Goal: Task Accomplishment & Management: Manage account settings

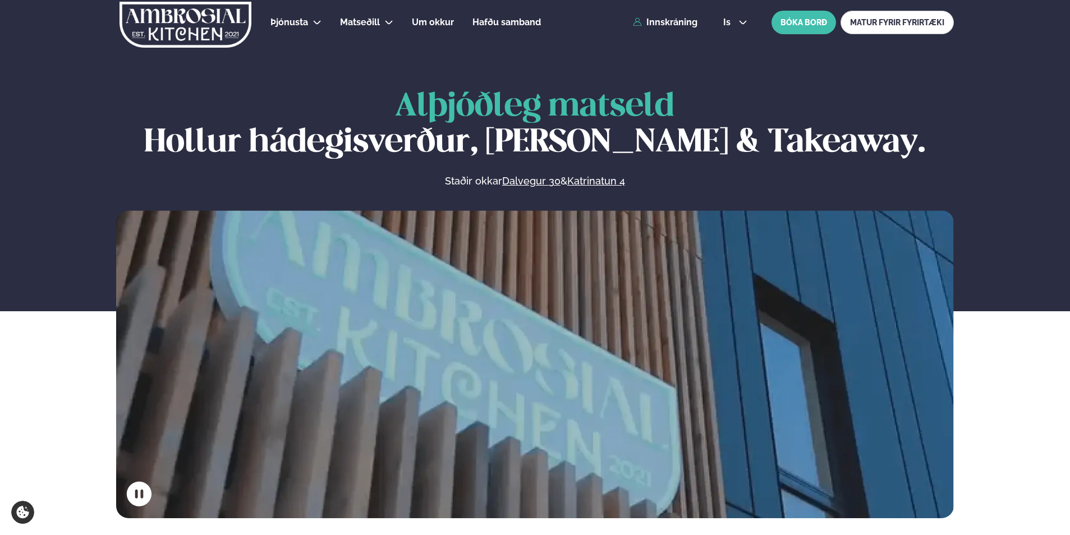
click at [658, 29] on div "Þjónusta Hádegismatur fyrir fyrirtæki Fyrirtækja veitingar Einkapartý Matseðill…" at bounding box center [535, 22] width 905 height 45
click at [660, 22] on link "Innskráning" at bounding box center [665, 22] width 65 height 10
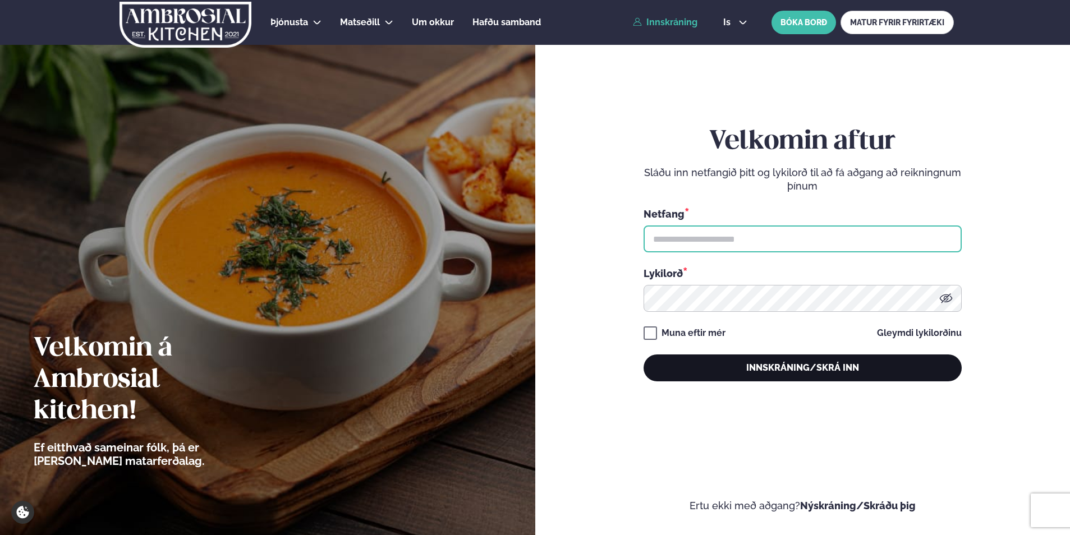
type input "**********"
click at [766, 370] on button "Innskráning/Skrá inn" at bounding box center [803, 368] width 318 height 27
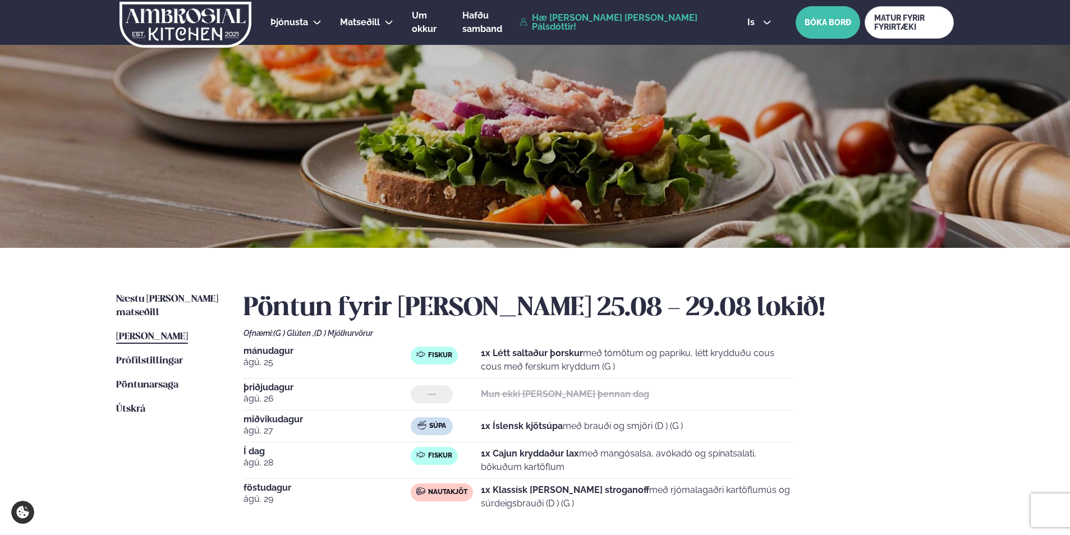
scroll to position [168, 0]
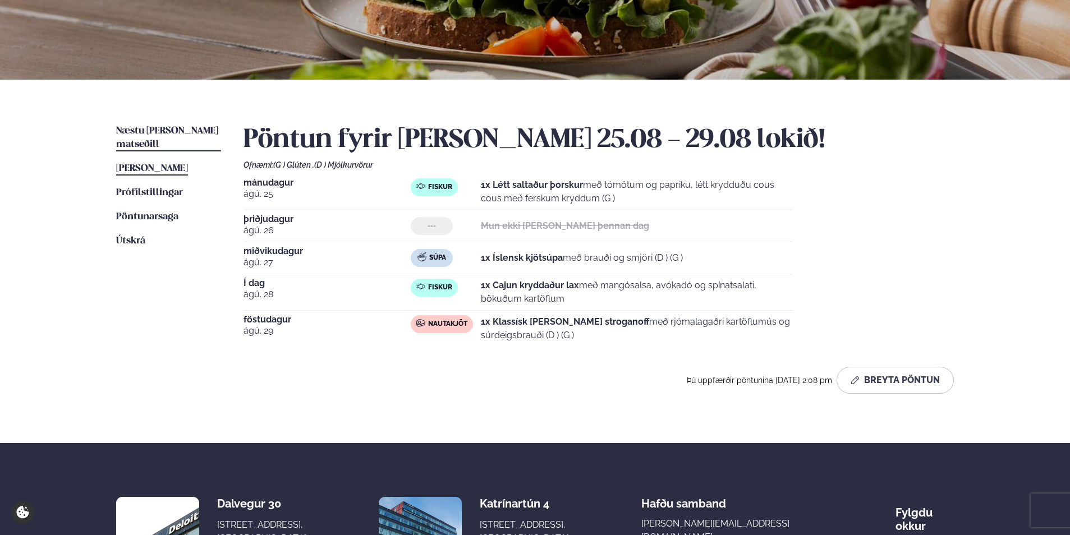
click at [163, 125] on link "Næstu viku matseðill Næsta vika" at bounding box center [168, 138] width 105 height 27
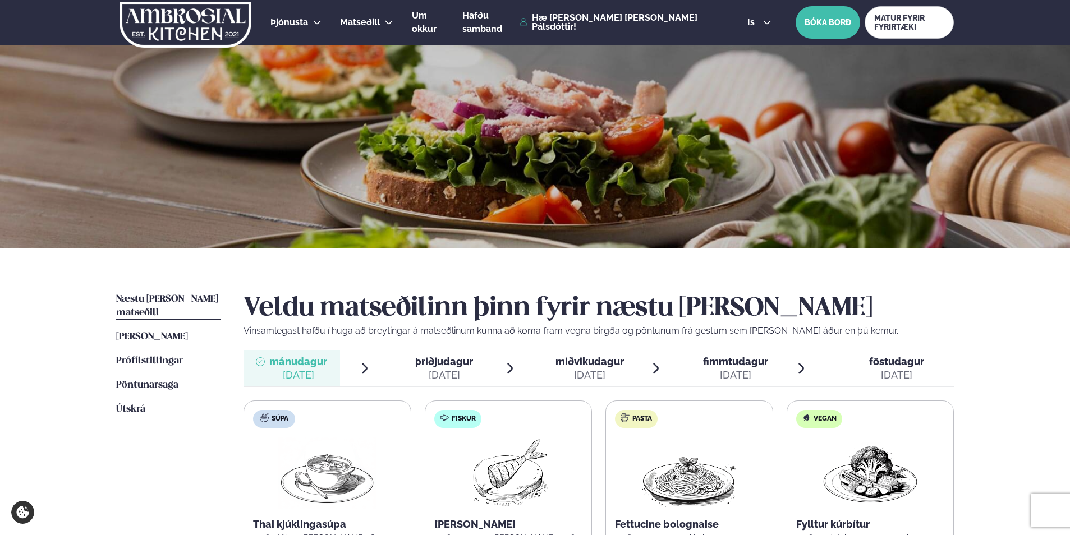
scroll to position [225, 0]
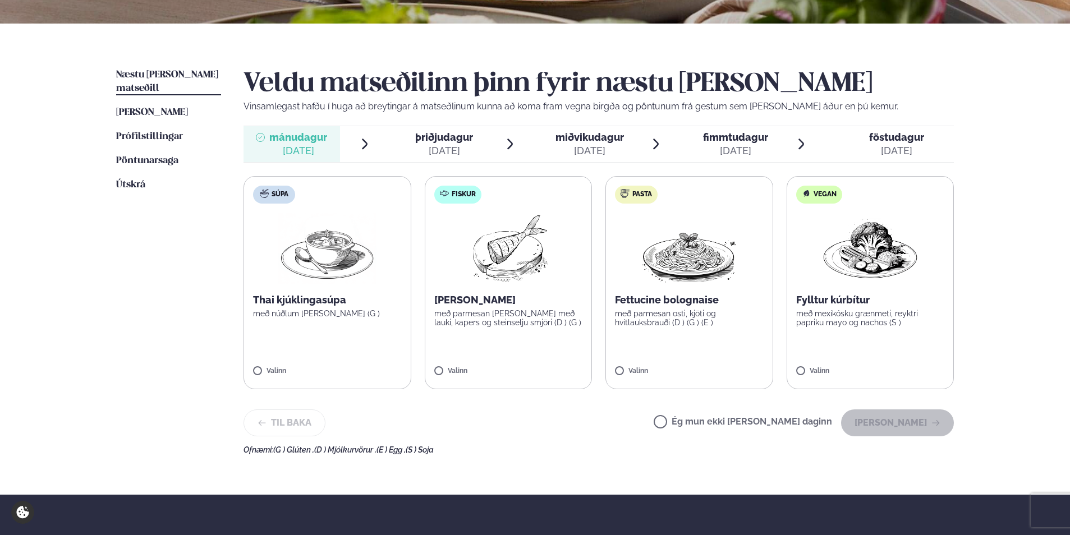
click at [550, 280] on img at bounding box center [508, 249] width 99 height 72
click at [924, 424] on button "Halda áfram" at bounding box center [897, 423] width 113 height 27
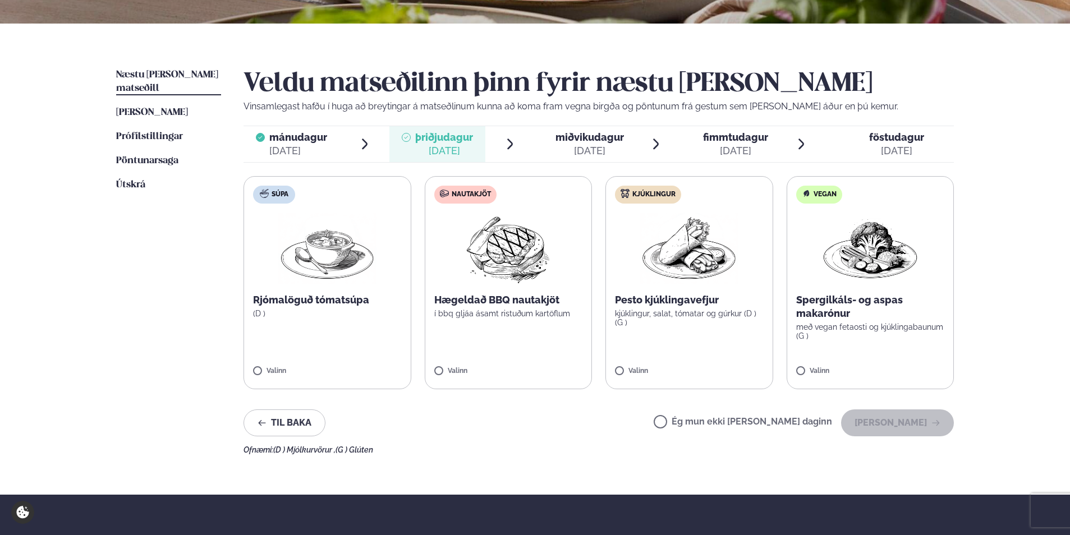
click at [699, 422] on label "Ég mun ekki borða þann daginn" at bounding box center [743, 424] width 178 height 12
click at [889, 423] on button "Halda áfram" at bounding box center [897, 423] width 113 height 27
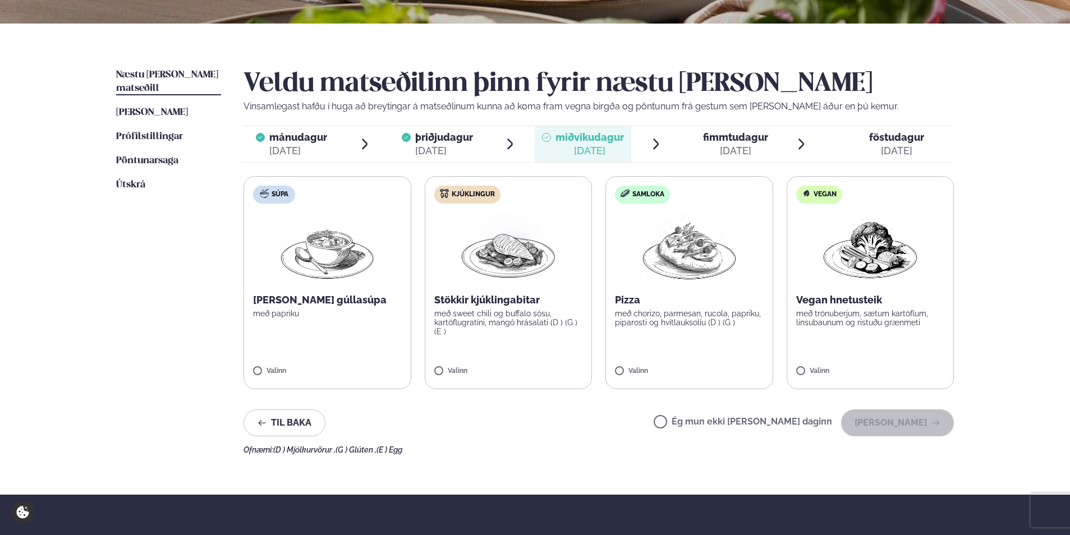
click at [697, 419] on label "Ég mun ekki borða þann daginn" at bounding box center [743, 424] width 178 height 12
click at [918, 422] on button "Halda áfram" at bounding box center [897, 423] width 113 height 27
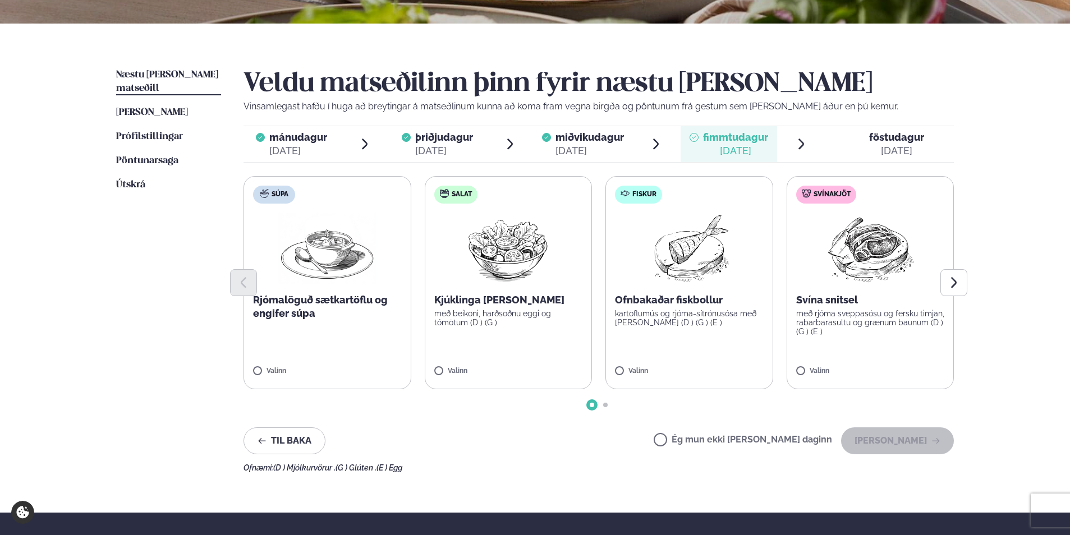
click at [697, 442] on label "Ég mun ekki borða þann daginn" at bounding box center [743, 442] width 178 height 12
click at [892, 445] on button "Halda áfram" at bounding box center [897, 441] width 113 height 27
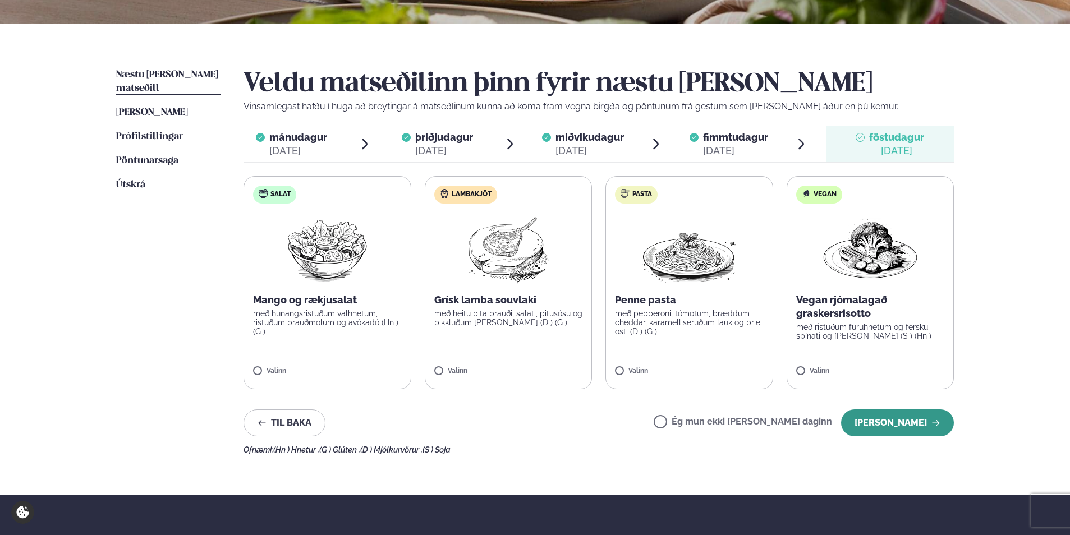
click at [904, 422] on button "Halda áfram" at bounding box center [897, 423] width 113 height 27
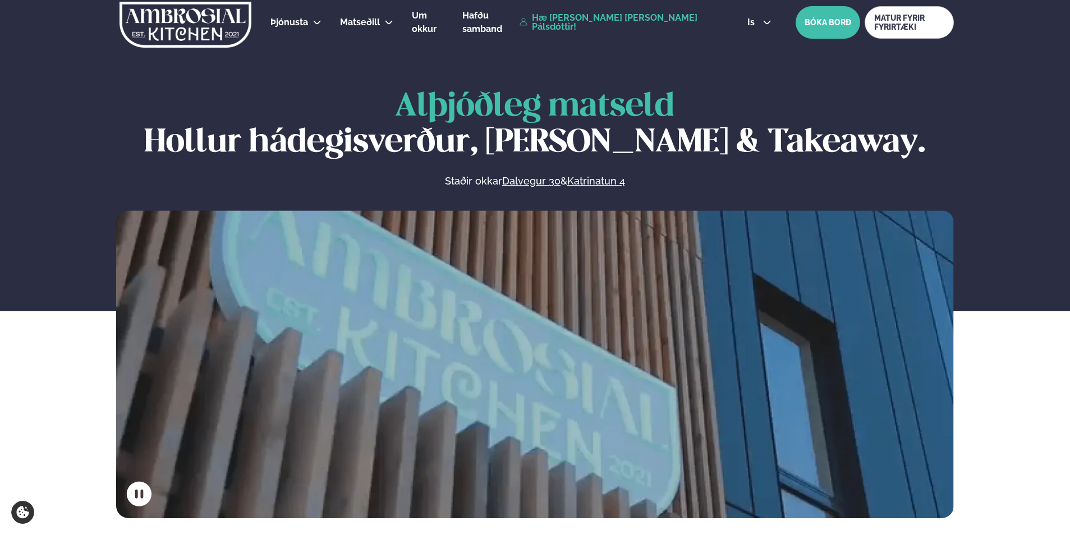
click at [624, 19] on link "Hæ [PERSON_NAME] [PERSON_NAME] Pálsdóttir!" at bounding box center [621, 22] width 202 height 18
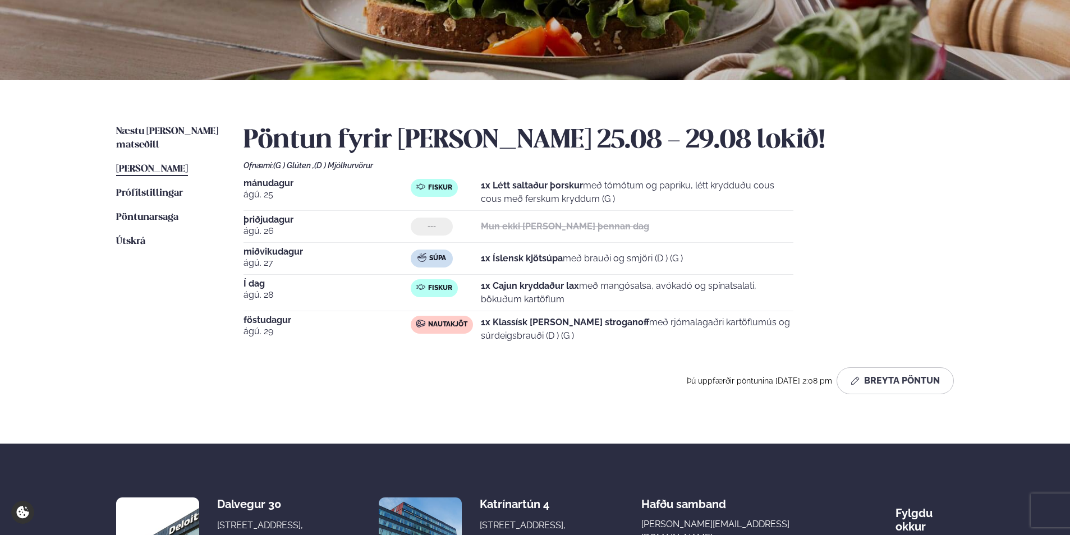
scroll to position [168, 0]
